Goal: Task Accomplishment & Management: Use online tool/utility

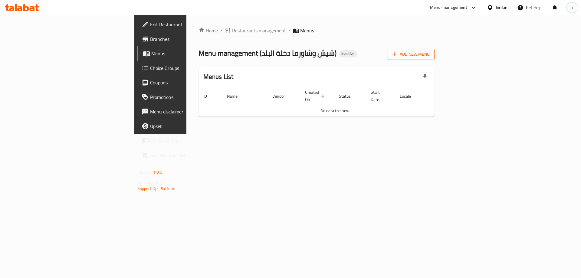
click at [430, 53] on span "Add New Menu" at bounding box center [410, 55] width 37 height 8
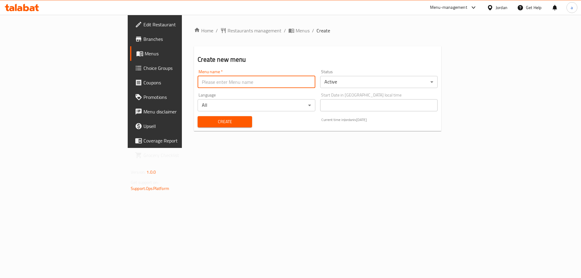
click at [198, 83] on input "text" at bounding box center [256, 82] width 117 height 12
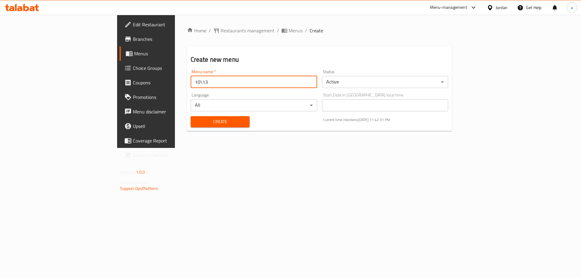
click at [191, 83] on input "10\13" at bounding box center [254, 82] width 126 height 12
type input "10\13\2025"
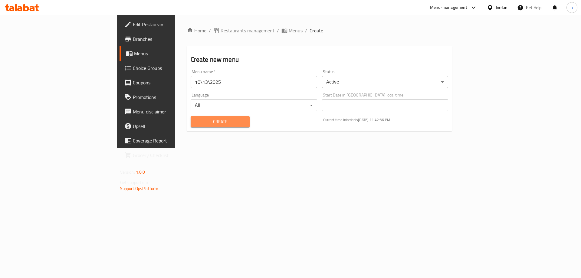
click at [191, 126] on button "Create" at bounding box center [220, 121] width 59 height 11
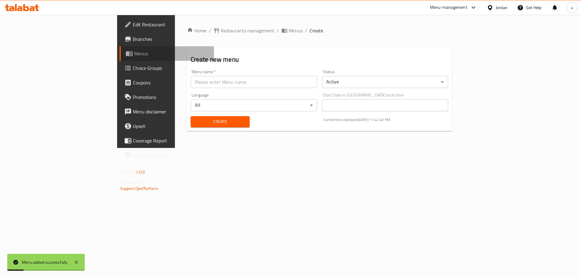
click at [134, 54] on span "Menus" at bounding box center [171, 53] width 75 height 7
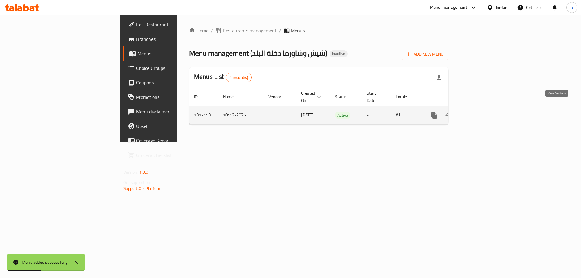
click at [481, 112] on icon "enhanced table" at bounding box center [477, 115] width 7 height 7
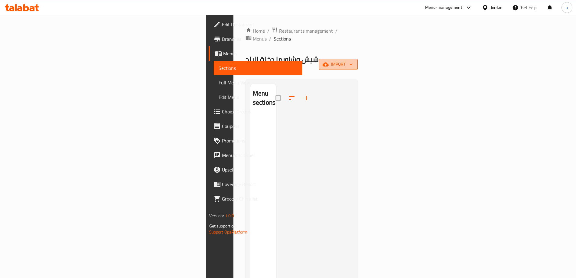
click at [353, 61] on span "import" at bounding box center [338, 65] width 29 height 8
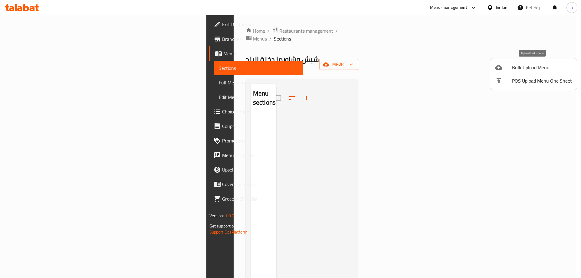
click at [538, 68] on span "Bulk Upload Menu" at bounding box center [542, 67] width 60 height 7
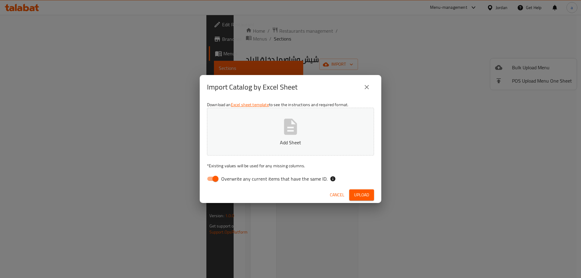
click at [214, 181] on input "Overwrite any current items that have the same ID." at bounding box center [215, 178] width 34 height 11
checkbox input "false"
click at [354, 191] on span "Upload" at bounding box center [361, 195] width 15 height 8
drag, startPoint x: 570, startPoint y: 159, endPoint x: 638, endPoint y: 138, distance: 71.7
click at [581, 138] on html "​ Menu-management Jordan Get Help a Edit Restaurant Branches Menus Sections Ful…" at bounding box center [290, 139] width 581 height 278
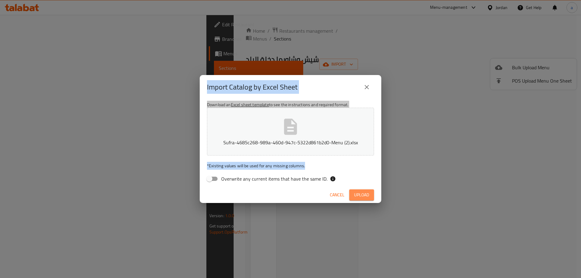
click at [358, 196] on span "Upload" at bounding box center [361, 195] width 15 height 8
click at [361, 192] on span "Upload" at bounding box center [361, 195] width 15 height 8
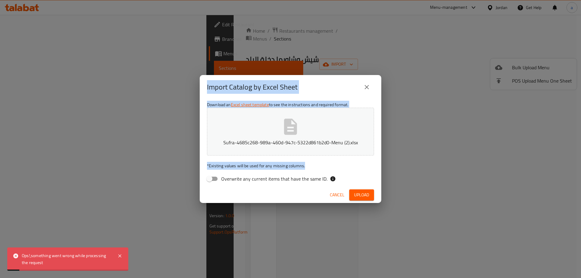
click at [327, 87] on div "Import Catalog by Excel Sheet" at bounding box center [290, 87] width 167 height 15
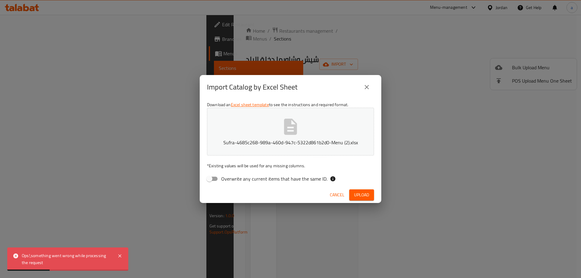
click at [370, 88] on icon "close" at bounding box center [366, 86] width 7 height 7
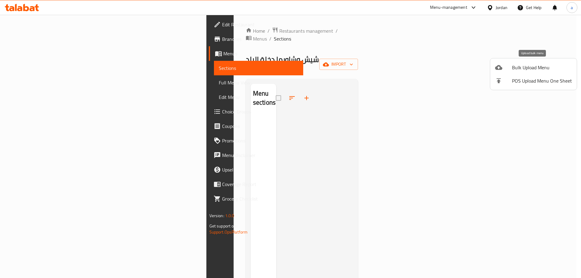
click at [527, 69] on span "Bulk Upload Menu" at bounding box center [542, 67] width 60 height 7
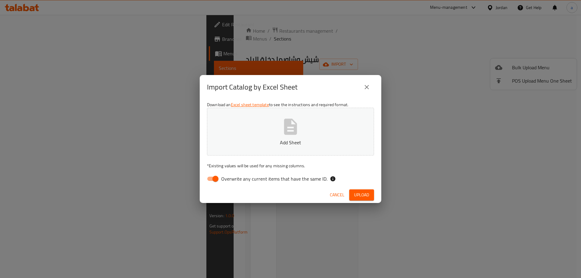
click at [213, 180] on input "Overwrite any current items that have the same ID." at bounding box center [215, 178] width 34 height 11
checkbox input "false"
click at [368, 197] on span "Upload" at bounding box center [361, 195] width 15 height 8
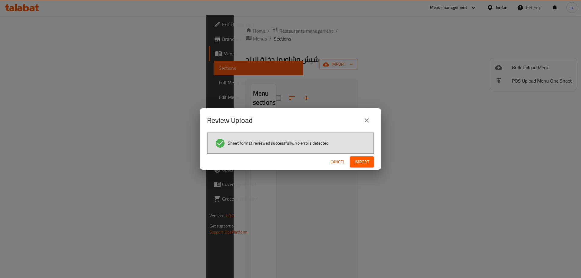
click at [364, 159] on span "Import" at bounding box center [362, 162] width 15 height 8
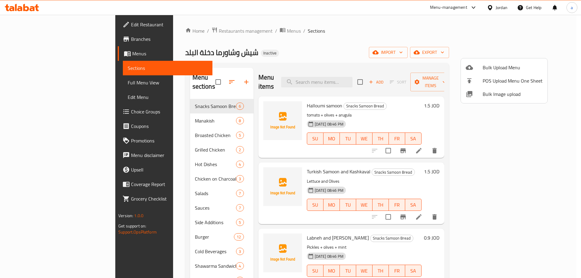
click at [578, 98] on div at bounding box center [290, 139] width 581 height 278
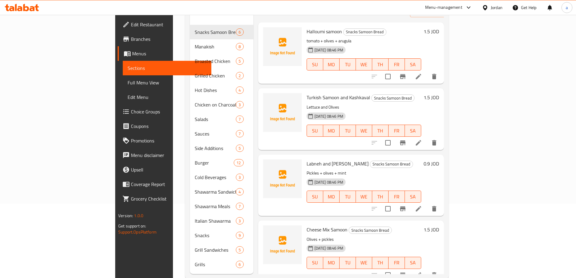
scroll to position [73, 0]
click at [131, 41] on span "Branches" at bounding box center [169, 38] width 76 height 7
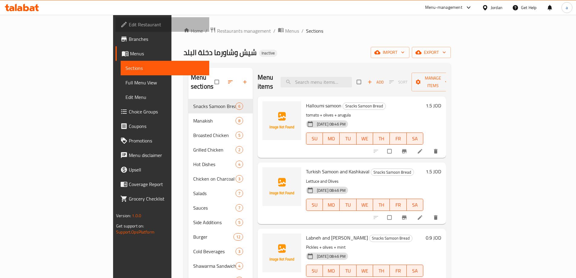
click at [129, 24] on span "Edit Restaurant" at bounding box center [167, 24] width 76 height 7
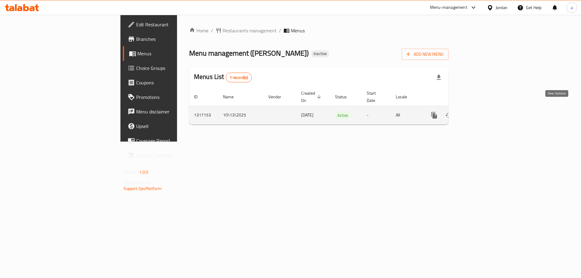
click at [481, 112] on icon "enhanced table" at bounding box center [477, 115] width 7 height 7
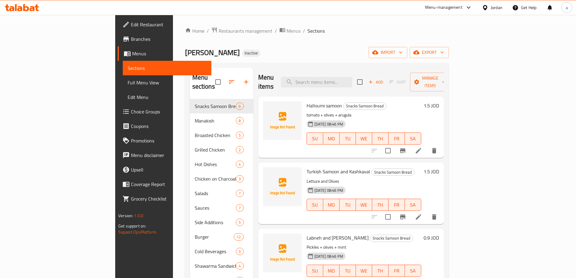
click at [123, 86] on link "Full Menu View" at bounding box center [167, 82] width 89 height 15
